Goal: Information Seeking & Learning: Check status

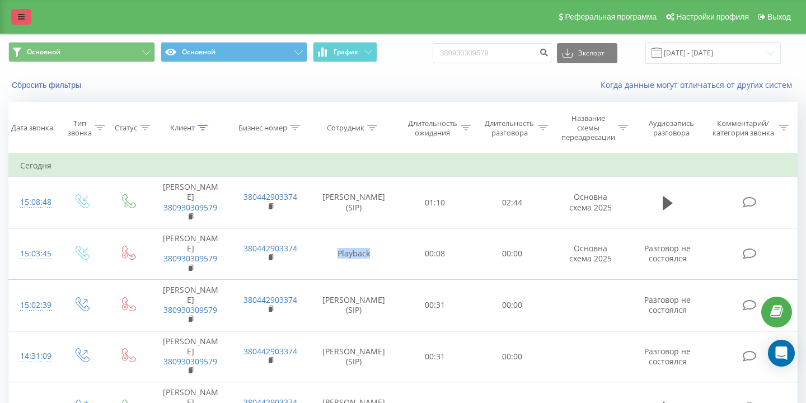
click at [14, 17] on link at bounding box center [21, 17] width 20 height 16
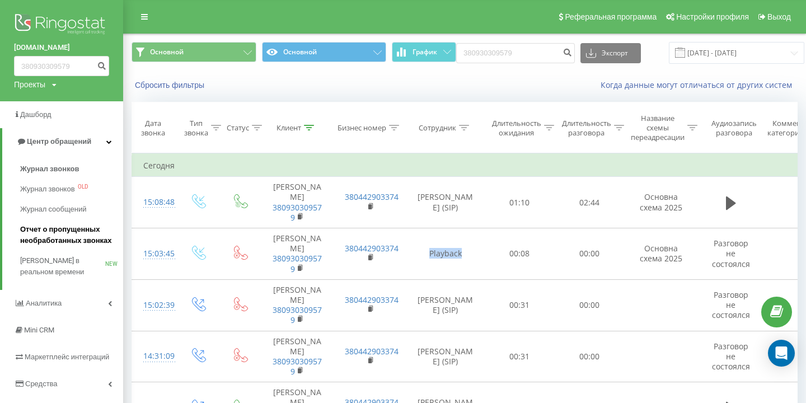
click at [70, 230] on span "Отчет о пропущенных необработанных звонках" at bounding box center [68, 235] width 97 height 22
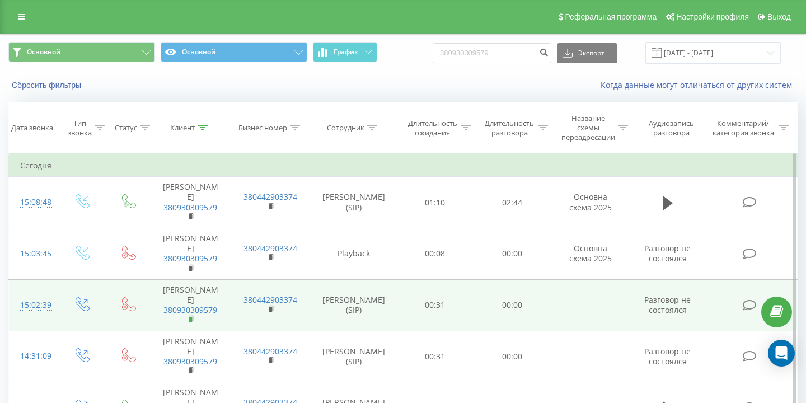
click at [190, 317] on rect at bounding box center [190, 319] width 3 height 5
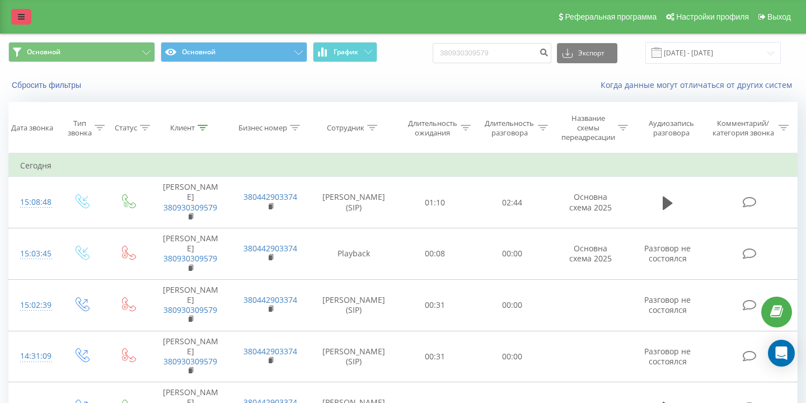
click at [21, 20] on icon at bounding box center [21, 17] width 7 height 8
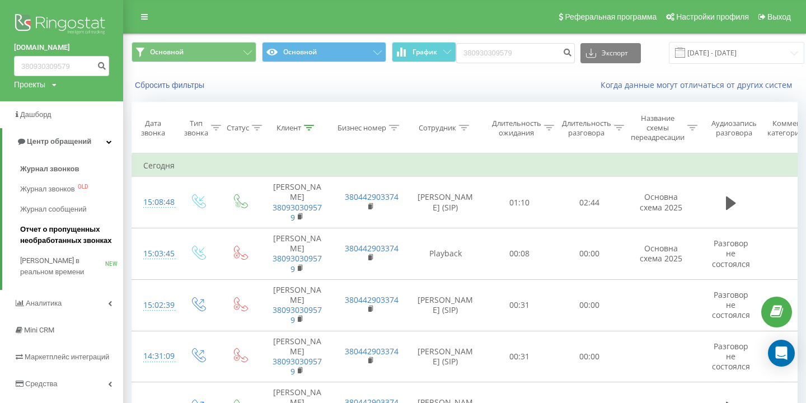
click at [54, 232] on span "Отчет о пропущенных необработанных звонках" at bounding box center [68, 235] width 97 height 22
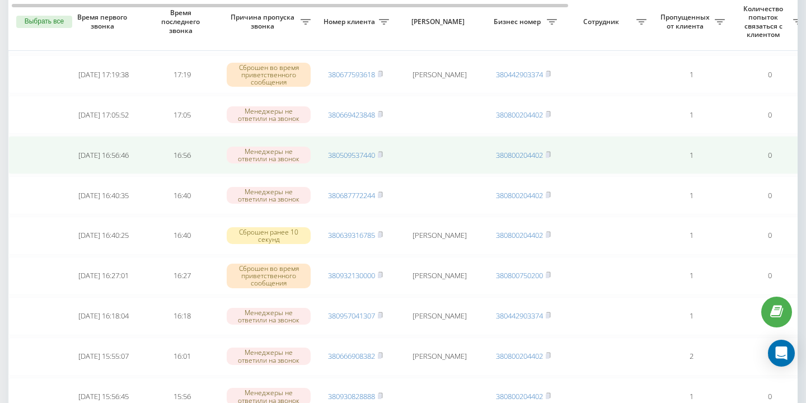
scroll to position [228, 0]
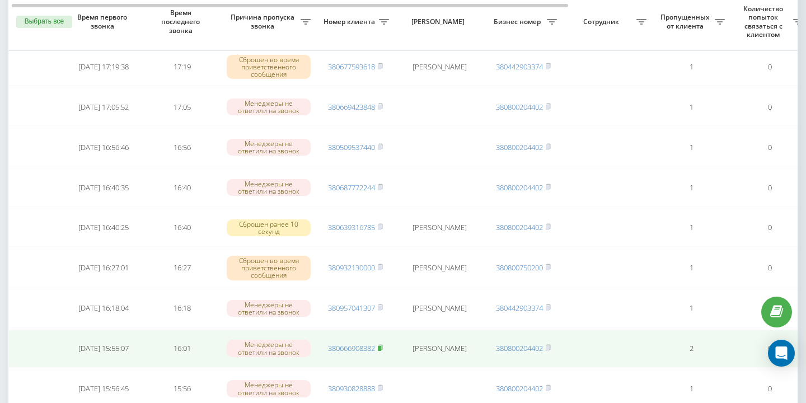
click at [381, 347] on rect at bounding box center [379, 348] width 3 height 5
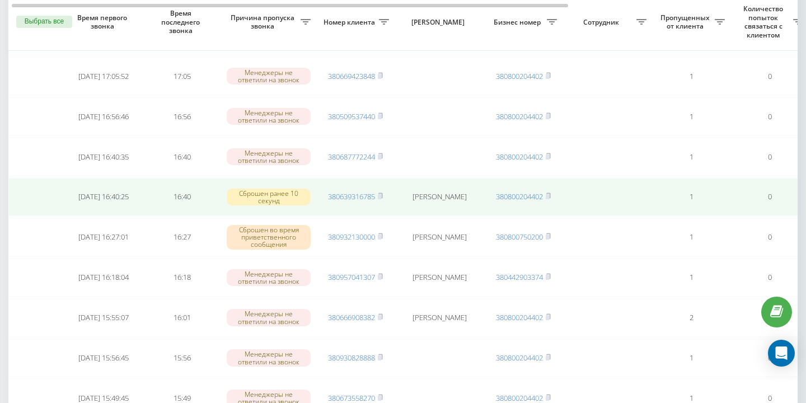
scroll to position [0, 1]
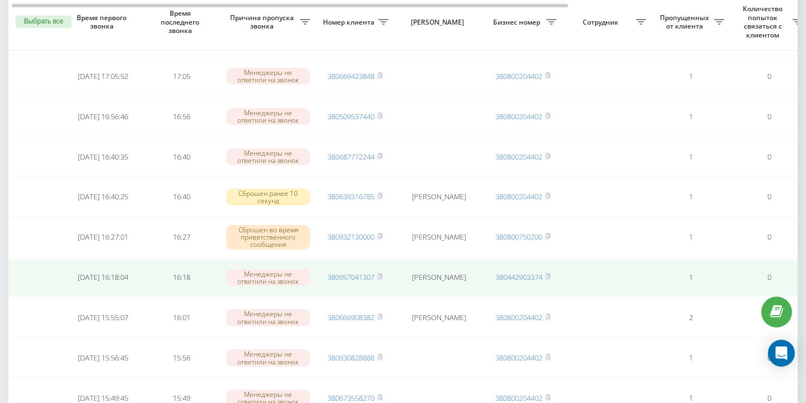
click at [383, 277] on td "380957041307" at bounding box center [355, 278] width 78 height 38
click at [381, 276] on rect at bounding box center [378, 277] width 3 height 5
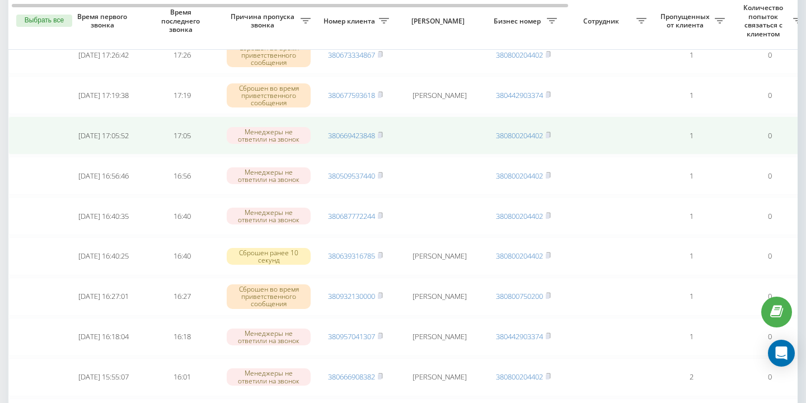
scroll to position [198, 0]
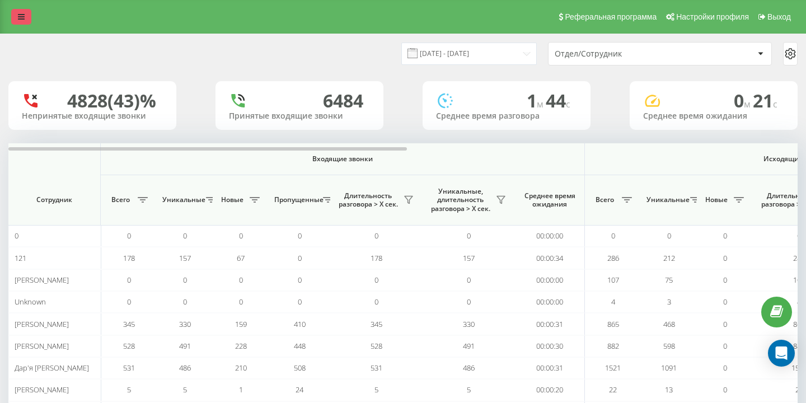
click at [17, 21] on link at bounding box center [21, 17] width 20 height 16
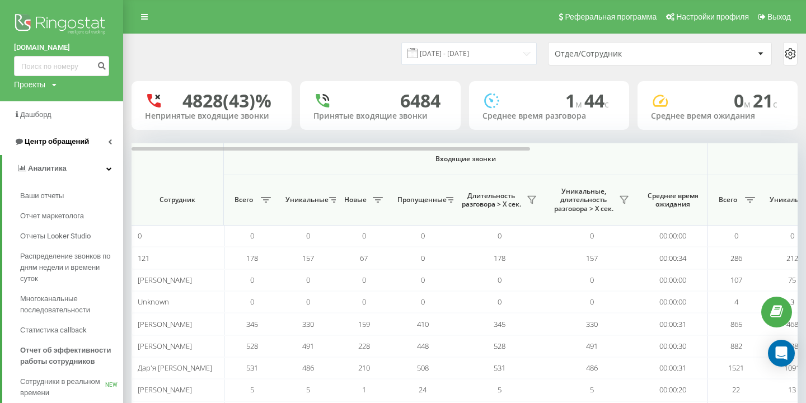
click at [83, 143] on span "Центр обращений" at bounding box center [57, 141] width 64 height 8
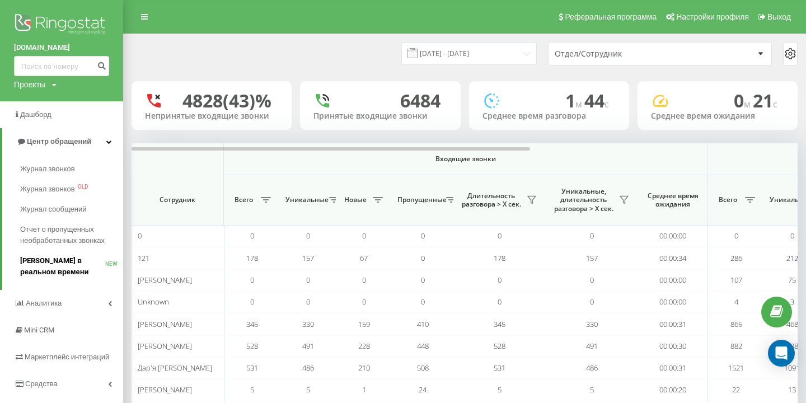
click at [81, 256] on span "[PERSON_NAME] в реальном времени" at bounding box center [62, 266] width 85 height 22
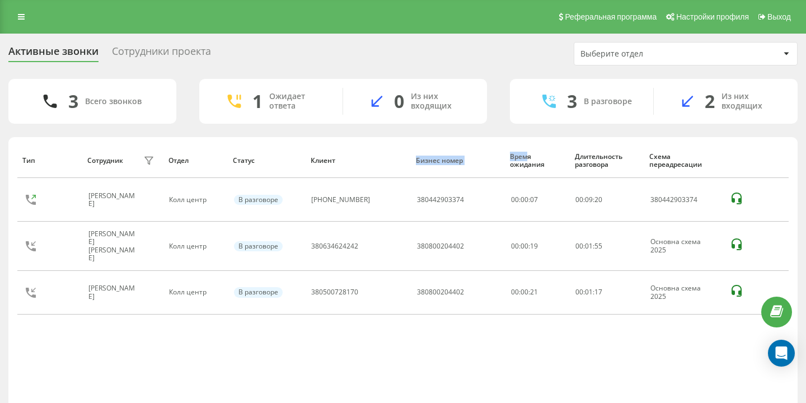
drag, startPoint x: 406, startPoint y: 160, endPoint x: 530, endPoint y: 160, distance: 123.7
click at [528, 160] on tr "Тип Сотрудник фильтра Отдел Статус Клиент Бизнес номер Время ожидания Длительно…" at bounding box center [402, 160] width 771 height 35
click at [528, 160] on div "Время ожидания" at bounding box center [537, 161] width 54 height 16
drag, startPoint x: 544, startPoint y: 162, endPoint x: 462, endPoint y: 161, distance: 81.7
click at [462, 161] on tr "Тип Сотрудник фильтра Отдел Статус Клиент Бизнес номер Время ожидания Длительно…" at bounding box center [402, 160] width 771 height 35
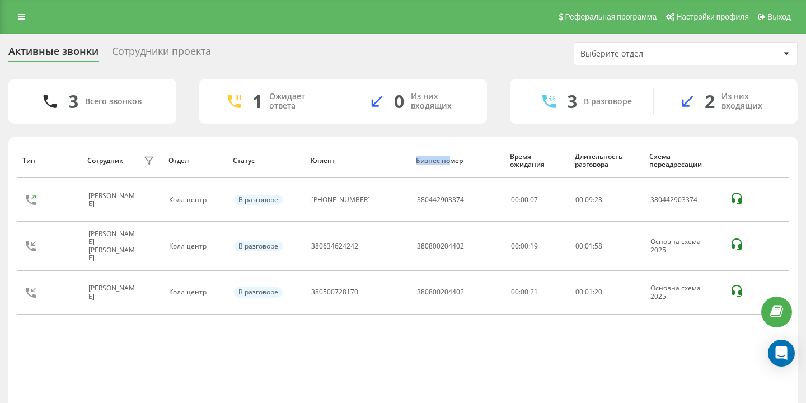
click at [448, 159] on tr "Тип Сотрудник фильтра Отдел Статус Клиент Бизнес номер Время ожидания Длительно…" at bounding box center [402, 160] width 771 height 35
click at [449, 160] on div "Бизнес номер" at bounding box center [457, 161] width 83 height 8
drag, startPoint x: 458, startPoint y: 160, endPoint x: 405, endPoint y: 159, distance: 52.6
click at [405, 159] on tr "Тип Сотрудник фильтра Отдел Статус Клиент Бизнес номер Время ожидания Длительно…" at bounding box center [402, 160] width 771 height 35
drag, startPoint x: 315, startPoint y: 159, endPoint x: 355, endPoint y: 159, distance: 40.3
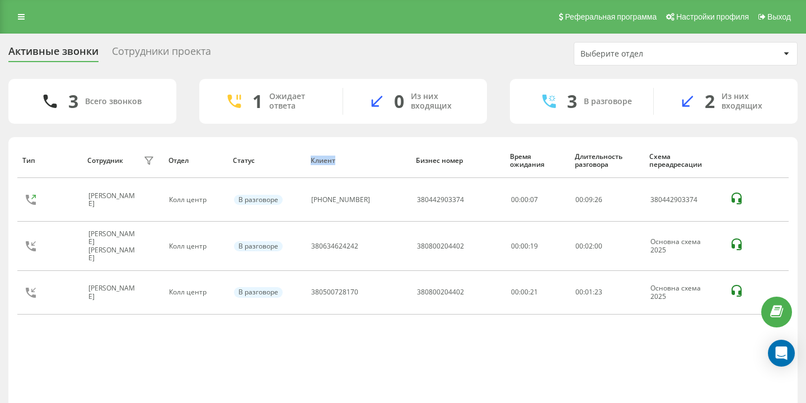
click at [354, 159] on div "Клиент" at bounding box center [358, 161] width 95 height 8
drag, startPoint x: 259, startPoint y: 159, endPoint x: 182, endPoint y: 159, distance: 76.7
click at [183, 159] on tr "Тип Сотрудник фильтра Отдел Статус Клиент Бизнес номер Время ожидания Длительно…" at bounding box center [402, 160] width 771 height 35
drag, startPoint x: 161, startPoint y: 158, endPoint x: 223, endPoint y: 158, distance: 61.6
click at [223, 158] on tr "Тип Сотрудник фильтра Отдел Статус Клиент Бизнес номер Время ожидания Длительно…" at bounding box center [402, 160] width 771 height 35
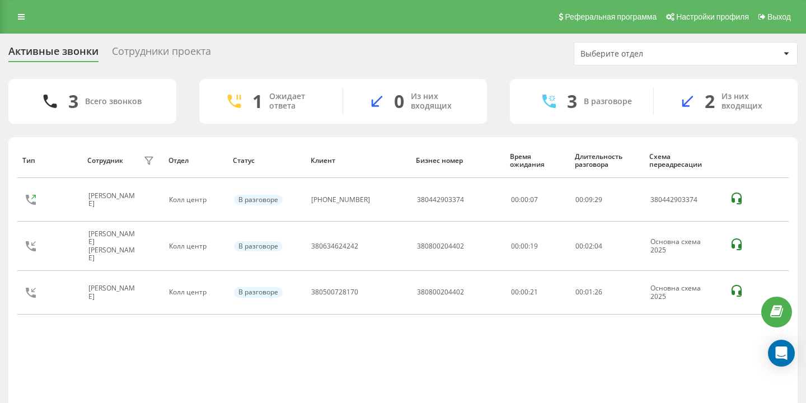
drag, startPoint x: 74, startPoint y: 161, endPoint x: 129, endPoint y: 154, distance: 55.3
click at [130, 155] on tr "Тип Сотрудник фильтра Отдел Статус Клиент Бизнес номер Время ожидания Длительно…" at bounding box center [402, 160] width 771 height 35
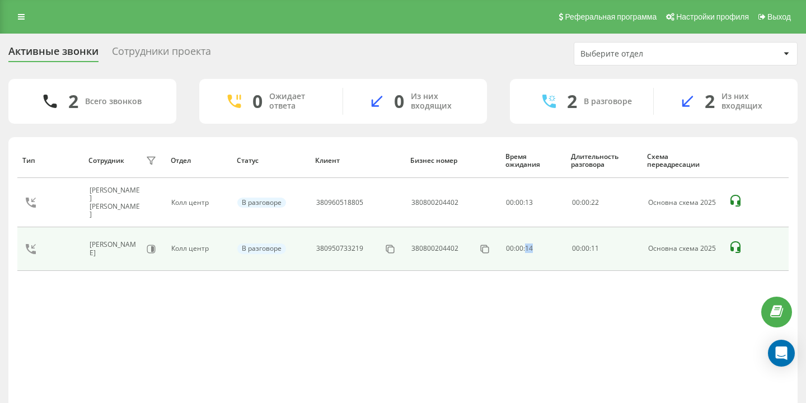
drag, startPoint x: 531, startPoint y: 244, endPoint x: 523, endPoint y: 244, distance: 8.4
click at [523, 245] on div "00:00:14" at bounding box center [533, 249] width 54 height 8
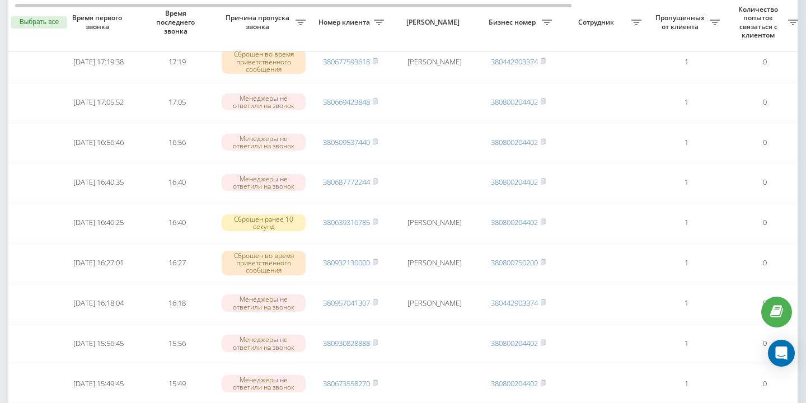
scroll to position [268, 0]
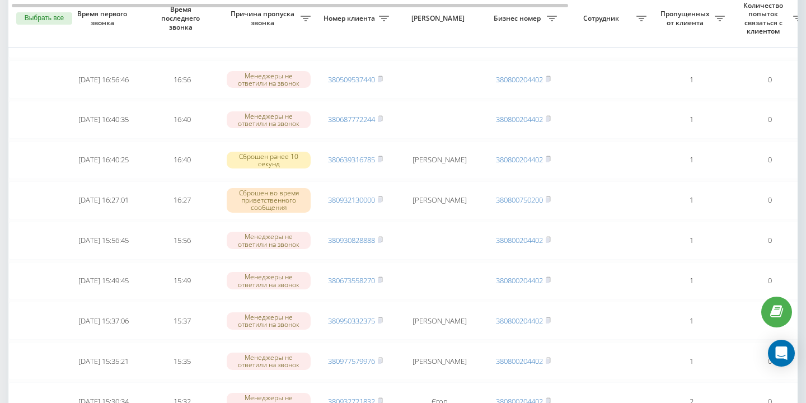
scroll to position [332, 0]
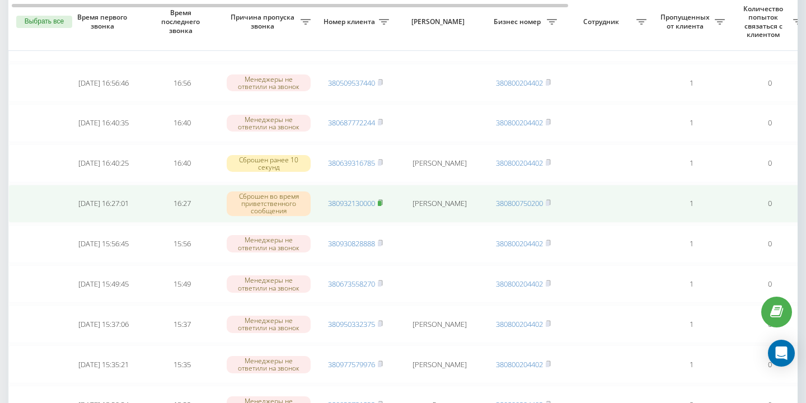
click at [379, 203] on icon at bounding box center [380, 202] width 5 height 7
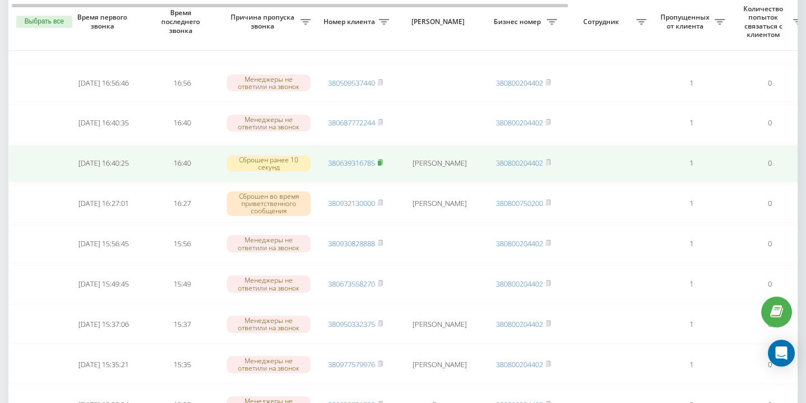
click at [381, 162] on rect at bounding box center [379, 163] width 3 height 5
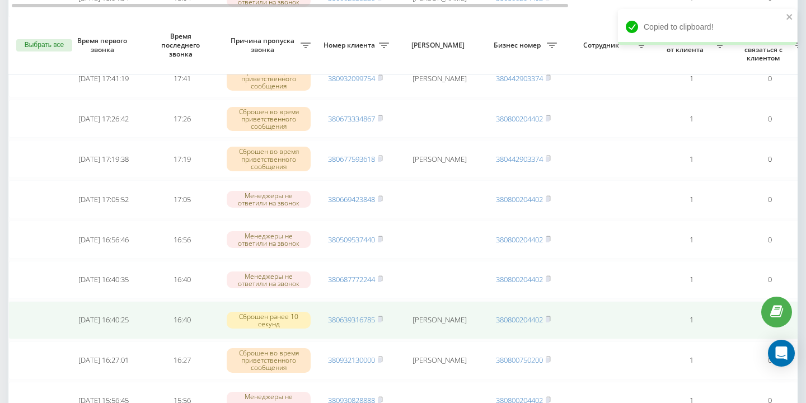
scroll to position [174, 0]
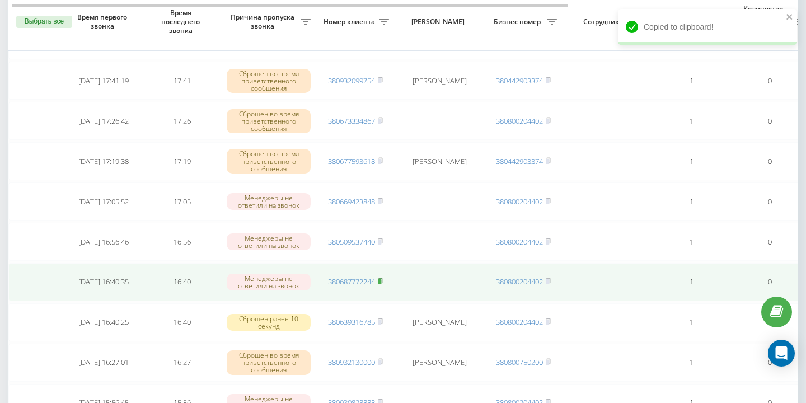
click at [383, 281] on icon at bounding box center [380, 281] width 5 height 7
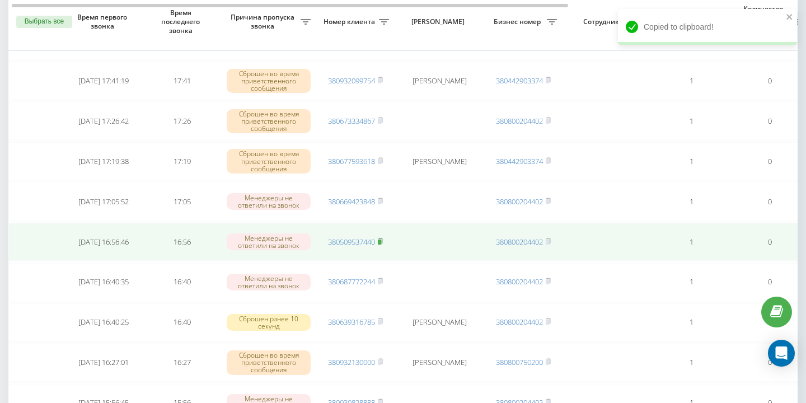
click at [381, 240] on rect at bounding box center [379, 242] width 3 height 5
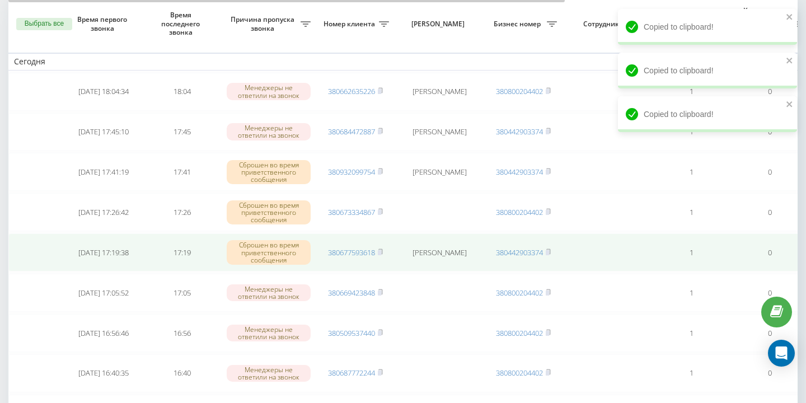
scroll to position [96, 0]
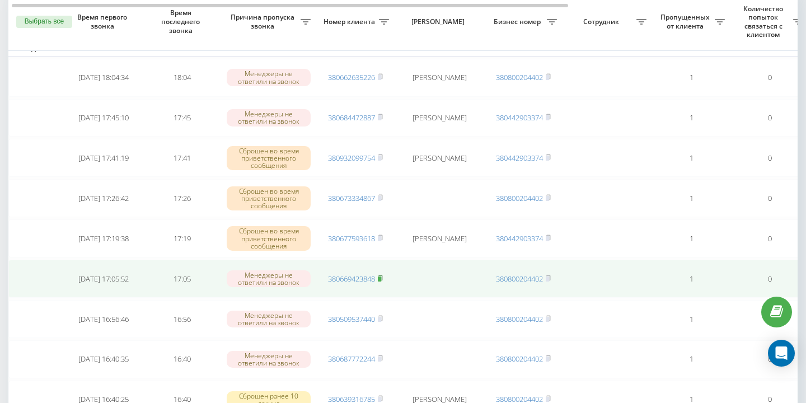
click at [381, 277] on rect at bounding box center [379, 279] width 3 height 5
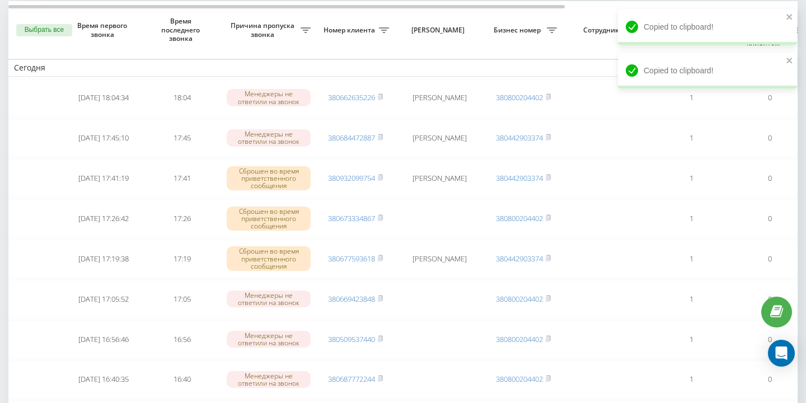
scroll to position [81, 0]
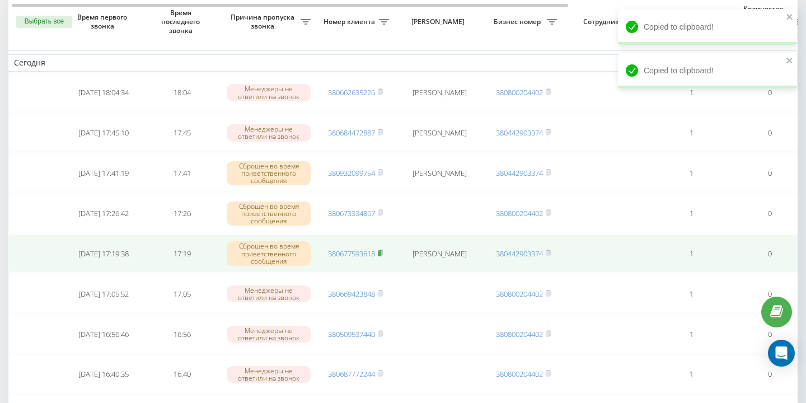
click at [381, 253] on rect at bounding box center [379, 253] width 3 height 5
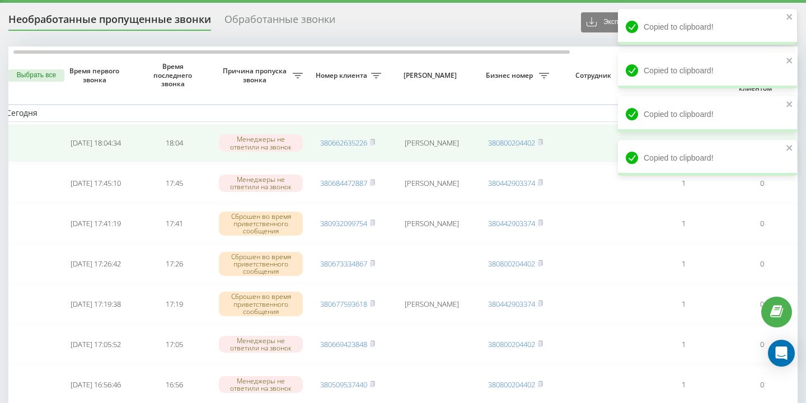
scroll to position [0, 0]
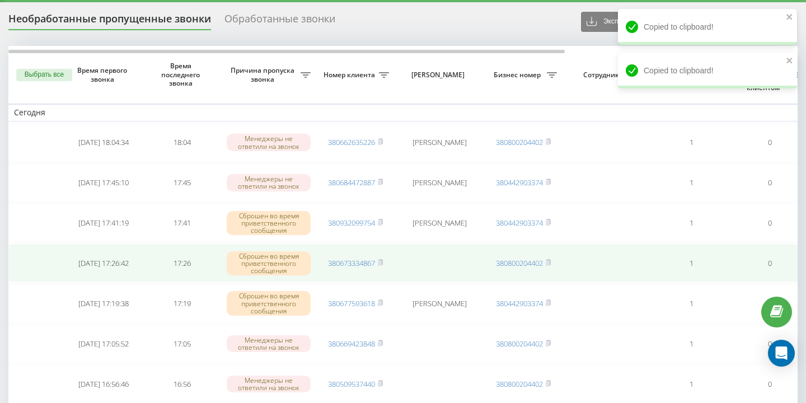
click at [384, 259] on td "380673334867" at bounding box center [355, 263] width 78 height 38
click at [382, 260] on icon at bounding box center [380, 262] width 4 height 5
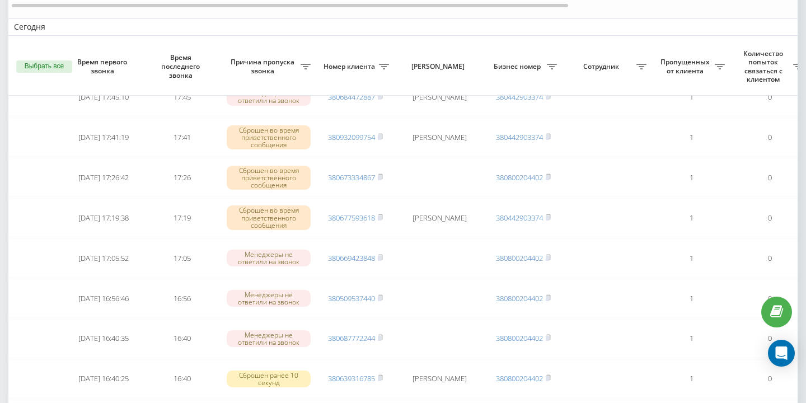
scroll to position [115, 0]
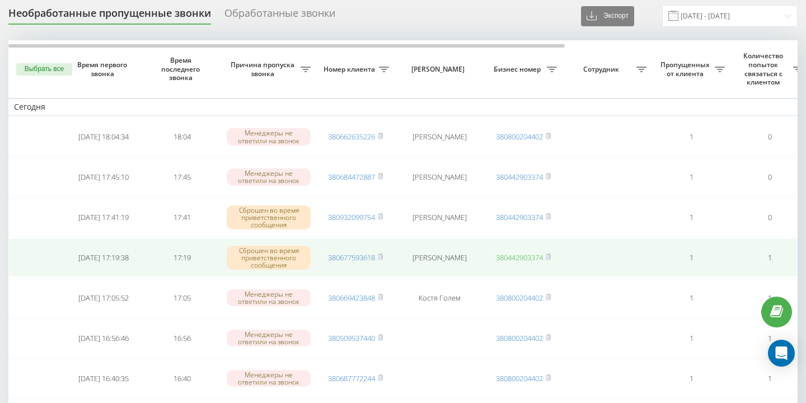
scroll to position [0, 2]
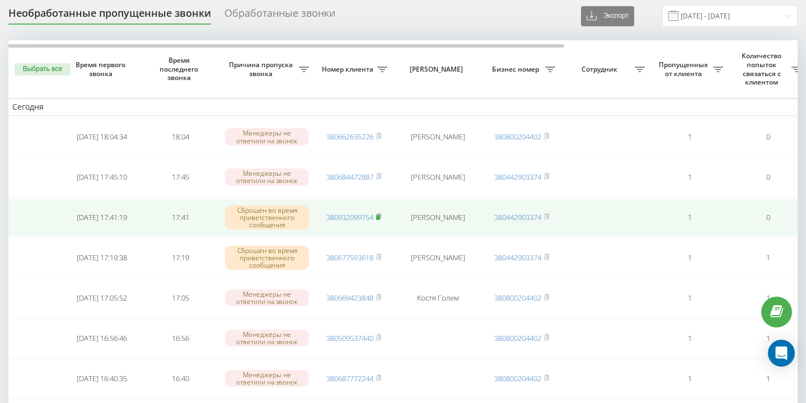
click at [380, 217] on rect at bounding box center [377, 217] width 3 height 5
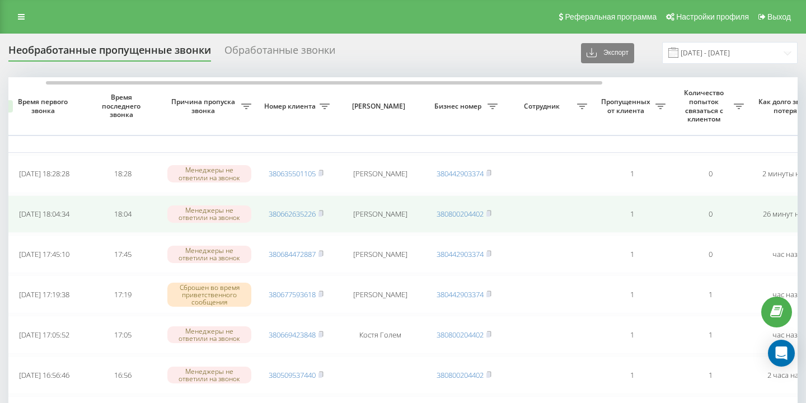
scroll to position [0, 56]
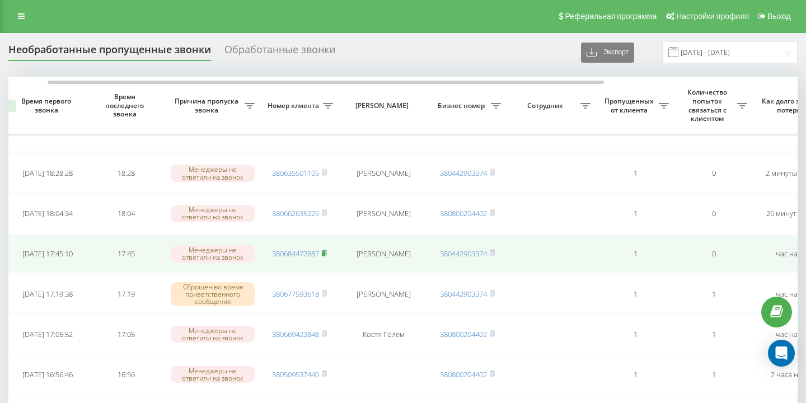
click at [324, 254] on rect at bounding box center [323, 253] width 3 height 5
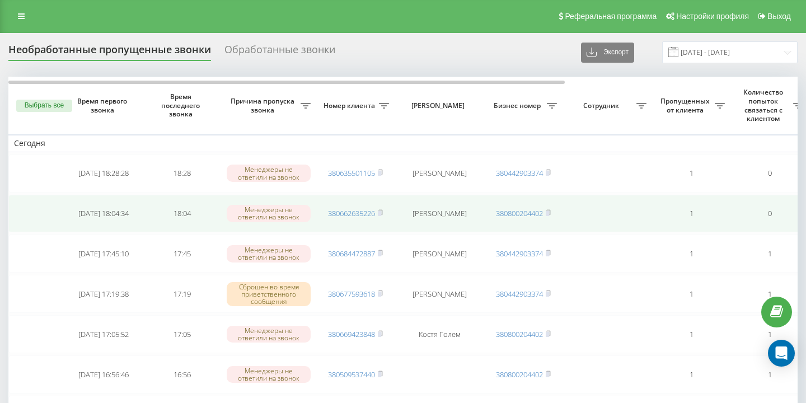
scroll to position [6, 0]
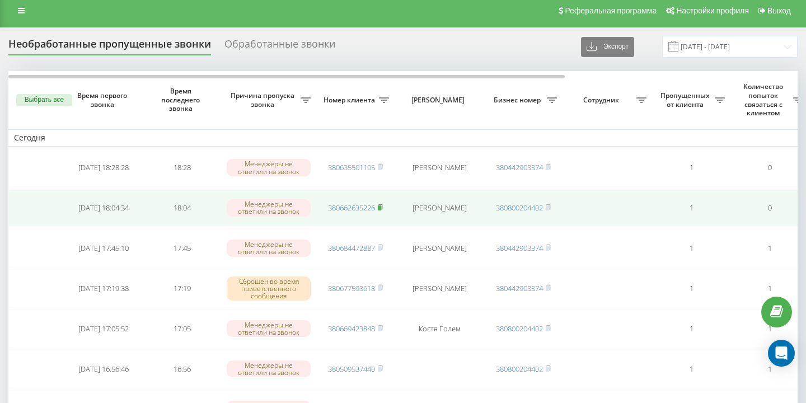
click at [381, 205] on icon at bounding box center [380, 207] width 5 height 7
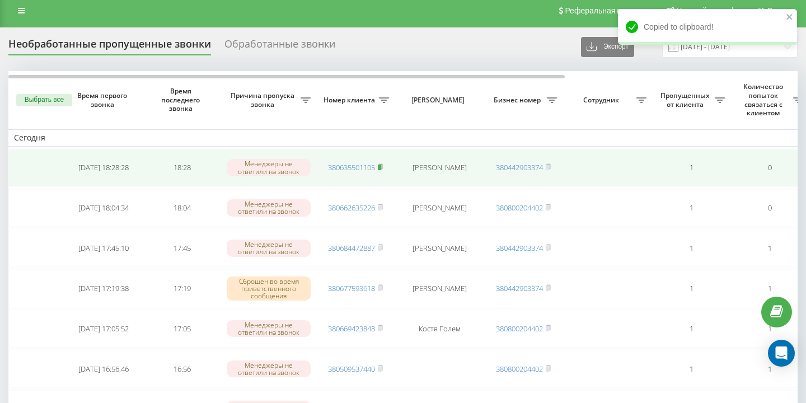
click at [381, 163] on icon at bounding box center [380, 166] width 5 height 7
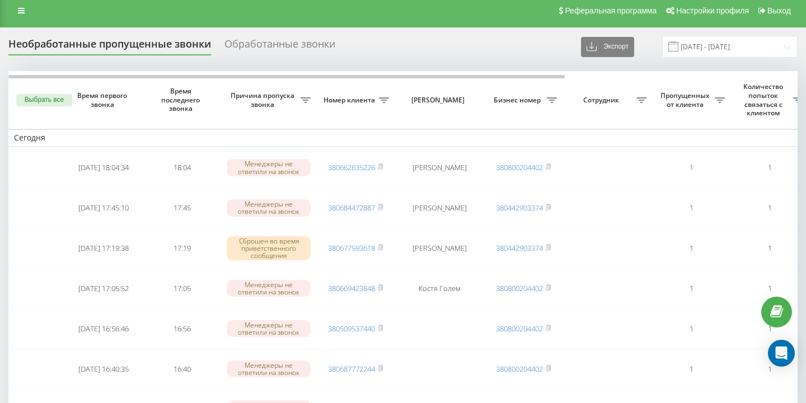
scroll to position [6, 0]
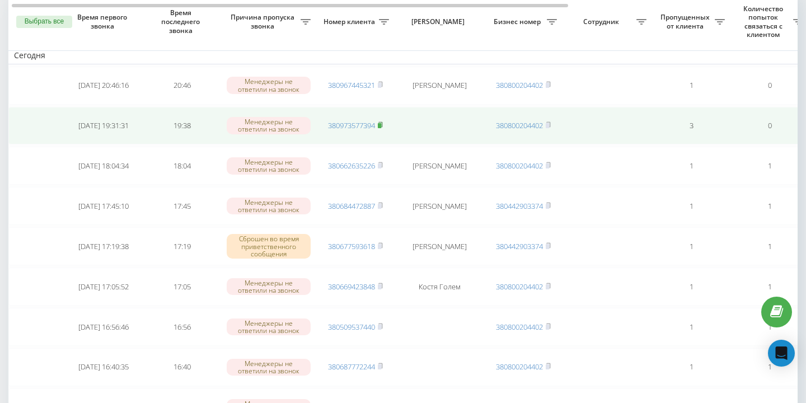
click at [381, 125] on rect at bounding box center [379, 125] width 3 height 5
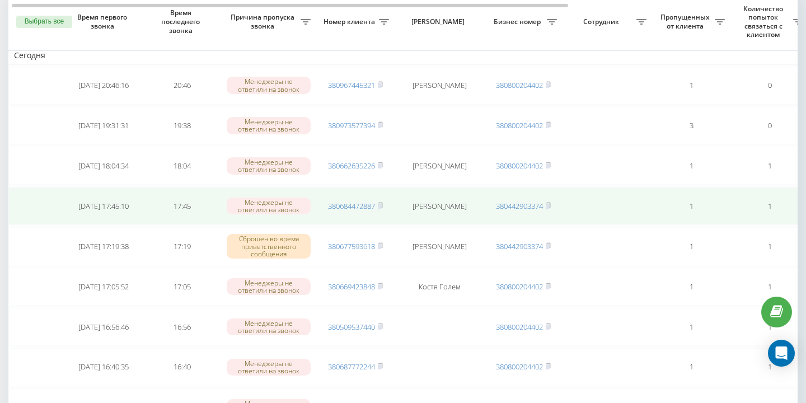
click at [563, 221] on td at bounding box center [608, 206] width 90 height 38
